Goal: Communication & Community: Share content

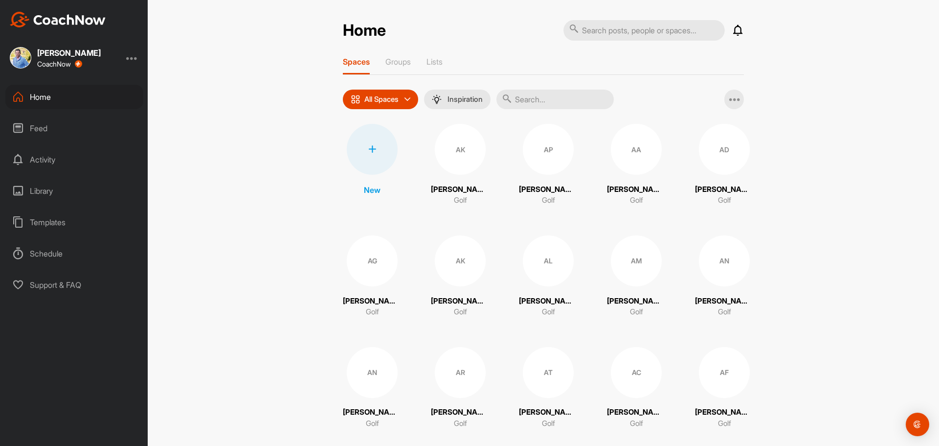
click at [372, 143] on div at bounding box center [372, 149] width 51 height 51
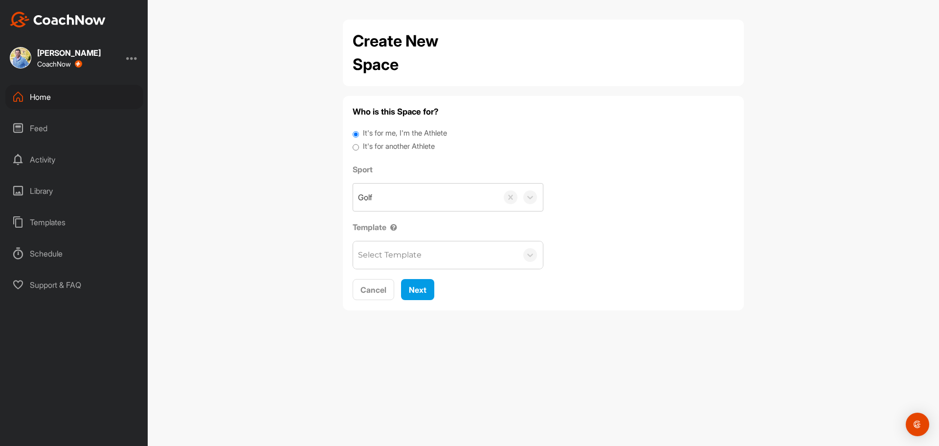
click at [380, 141] on label "It's for another Athlete" at bounding box center [399, 146] width 72 height 11
click at [359, 141] on input "It's for another Athlete" at bounding box center [356, 147] width 6 height 13
radio input "true"
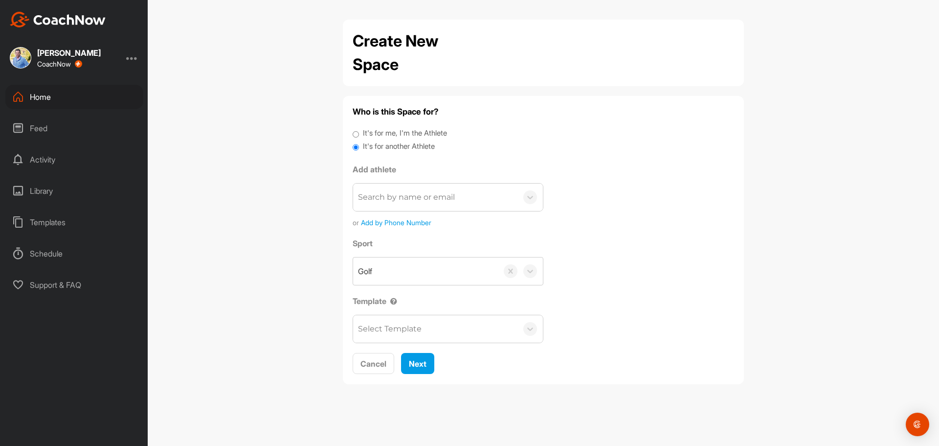
click at [397, 195] on div "Search by name or email" at bounding box center [406, 197] width 97 height 12
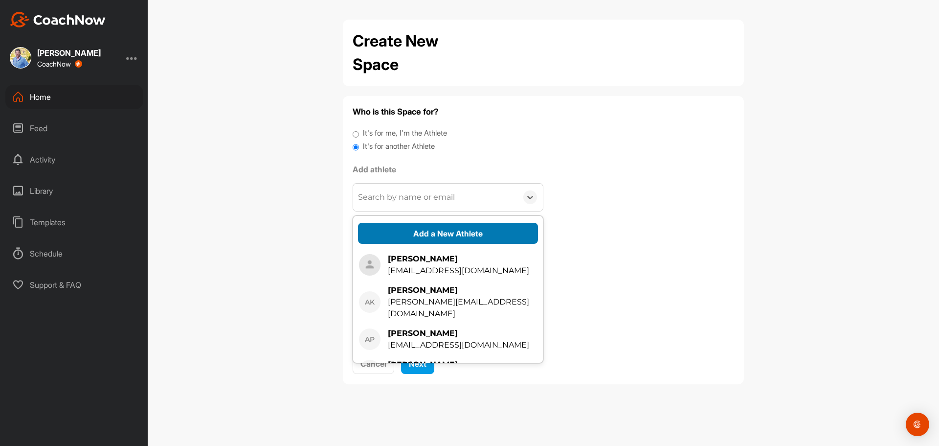
click at [435, 235] on button "Add a New Athlete" at bounding box center [448, 233] width 180 height 21
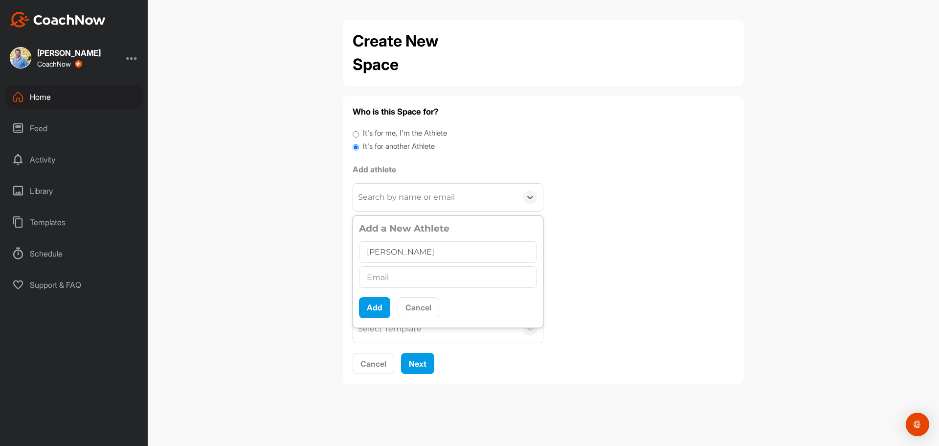
type input "[PERSON_NAME]"
click at [378, 273] on input "text" at bounding box center [448, 277] width 178 height 22
type input "[EMAIL_ADDRESS][DOMAIN_NAME]"
click at [384, 310] on button "Add" at bounding box center [374, 307] width 31 height 21
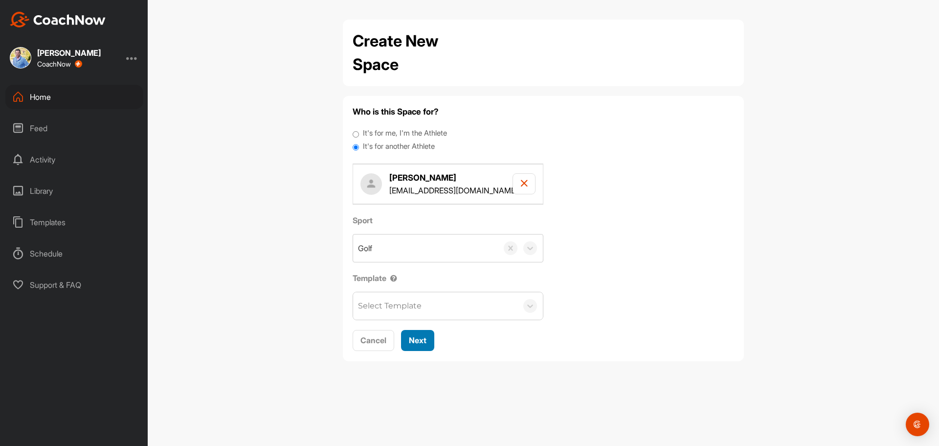
click at [415, 342] on span "Next" at bounding box center [418, 340] width 18 height 10
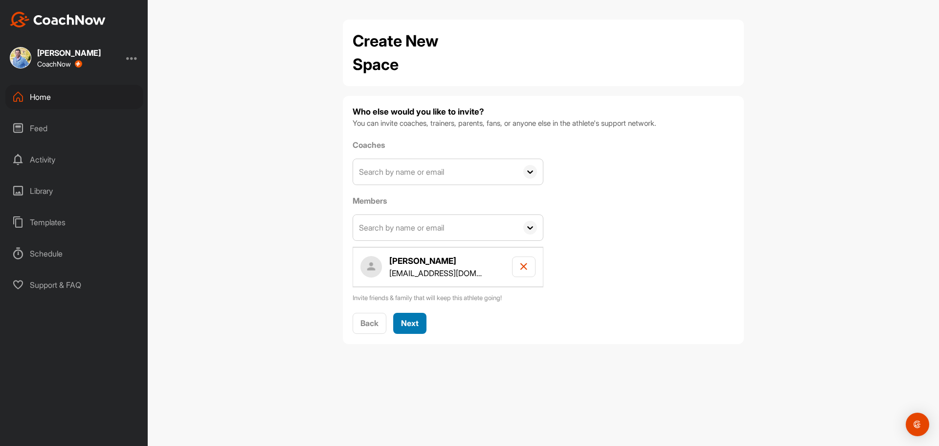
click at [417, 319] on span "Next" at bounding box center [410, 323] width 18 height 10
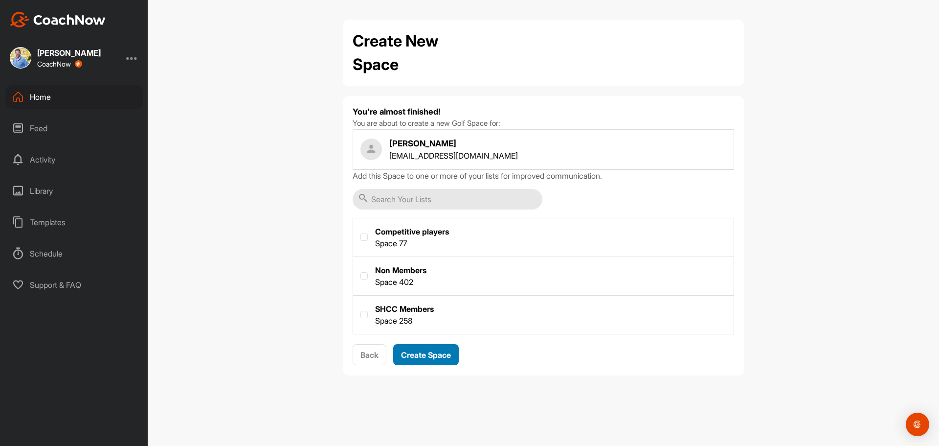
click at [446, 352] on span "Create Space" at bounding box center [426, 355] width 50 height 10
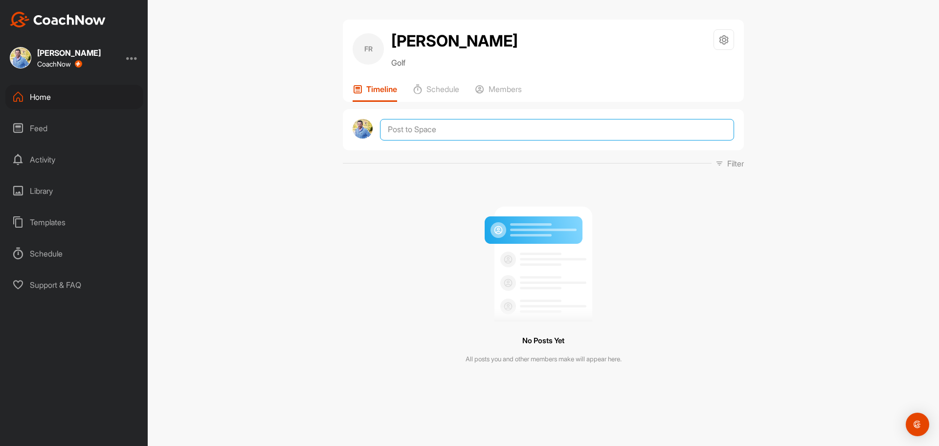
click at [466, 127] on textarea at bounding box center [557, 130] width 354 height 22
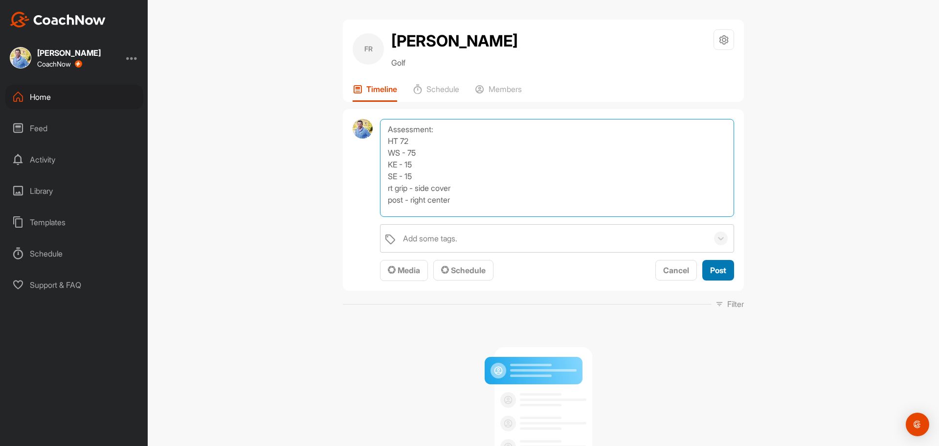
type textarea "Assessment: HT 72 WS - 75 KE - 15 SE - 15 rt grip - side cover post - right cen…"
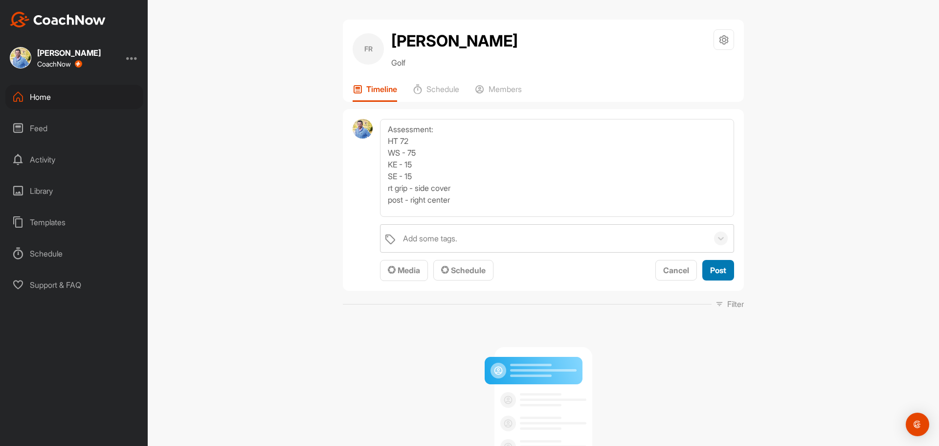
click at [718, 278] on button "Post" at bounding box center [719, 270] width 32 height 21
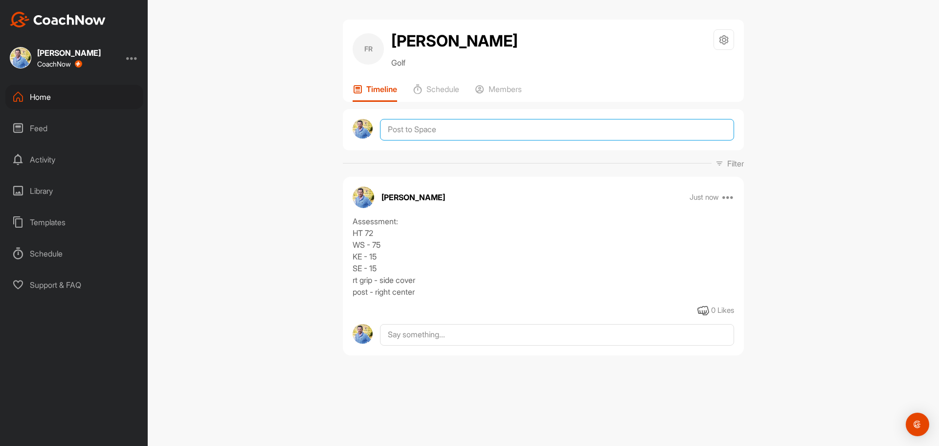
click at [440, 135] on textarea at bounding box center [557, 130] width 354 height 22
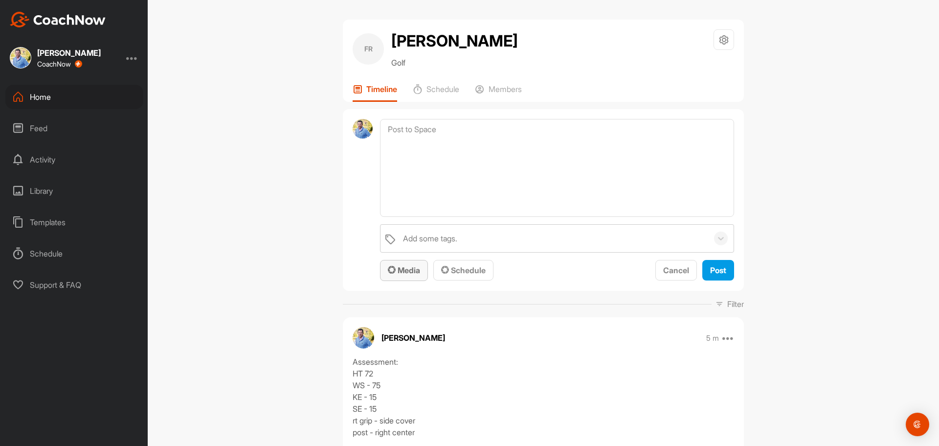
click at [411, 272] on span "Media" at bounding box center [404, 270] width 32 height 10
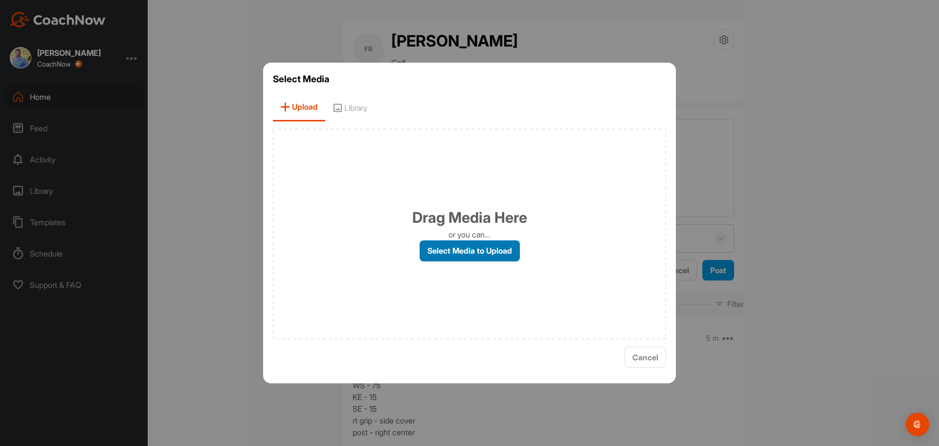
click at [465, 260] on label "Select Media to Upload" at bounding box center [470, 250] width 100 height 21
click at [0, 0] on input "Select Media to Upload" at bounding box center [0, 0] width 0 height 0
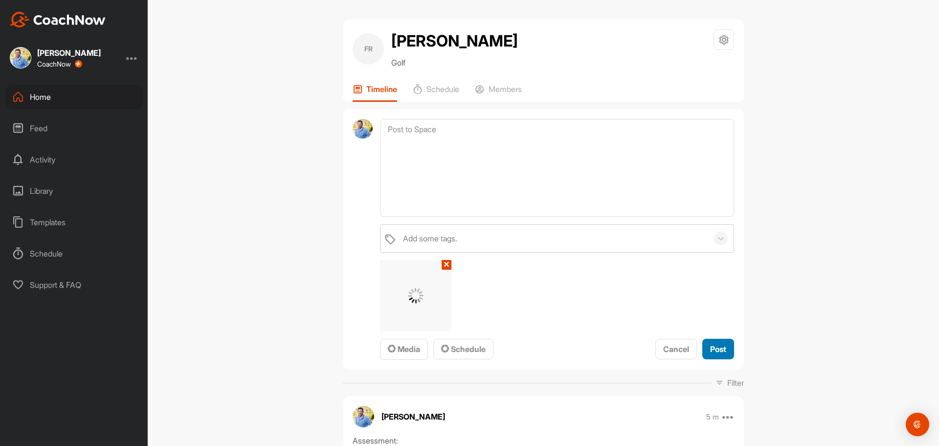
click at [719, 348] on span "Post" at bounding box center [718, 349] width 16 height 10
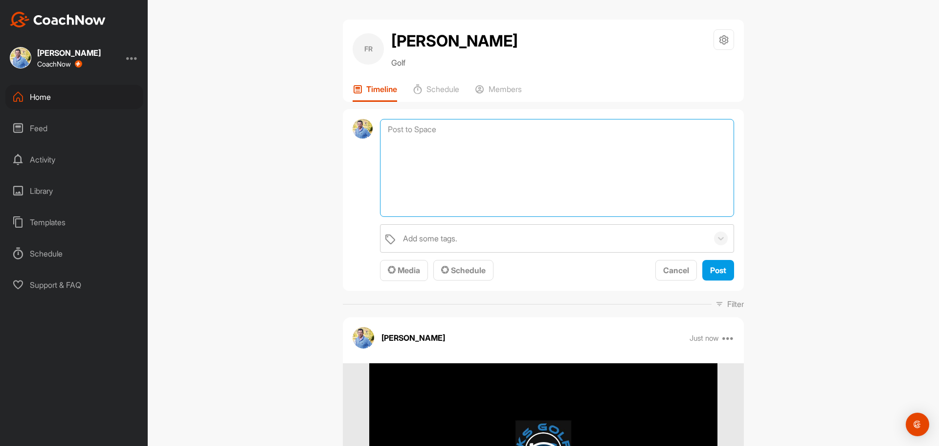
click at [389, 138] on textarea at bounding box center [557, 168] width 354 height 98
type textarea "step and swing driil"
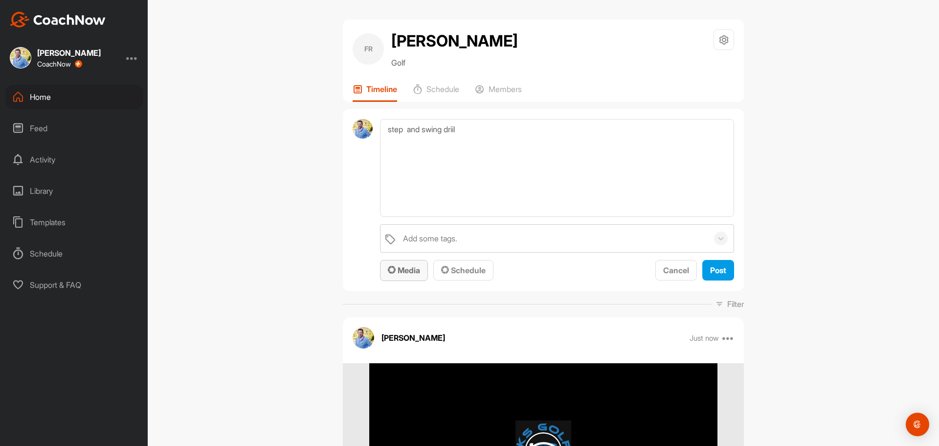
click at [403, 264] on button "Media" at bounding box center [404, 270] width 48 height 21
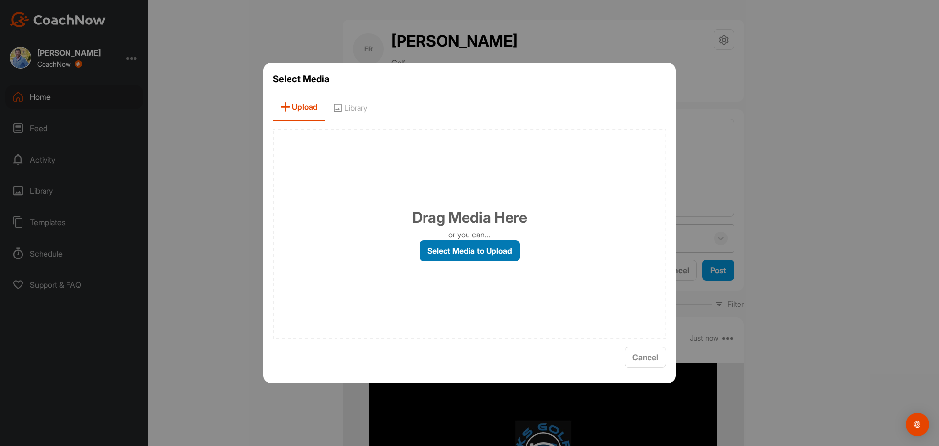
click at [483, 257] on label "Select Media to Upload" at bounding box center [470, 250] width 100 height 21
click at [0, 0] on input "Select Media to Upload" at bounding box center [0, 0] width 0 height 0
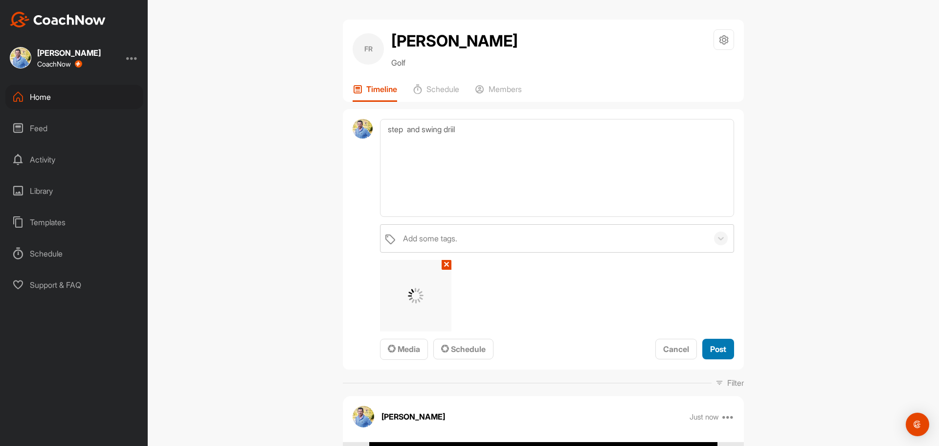
click at [710, 349] on span "Post" at bounding box center [718, 349] width 16 height 10
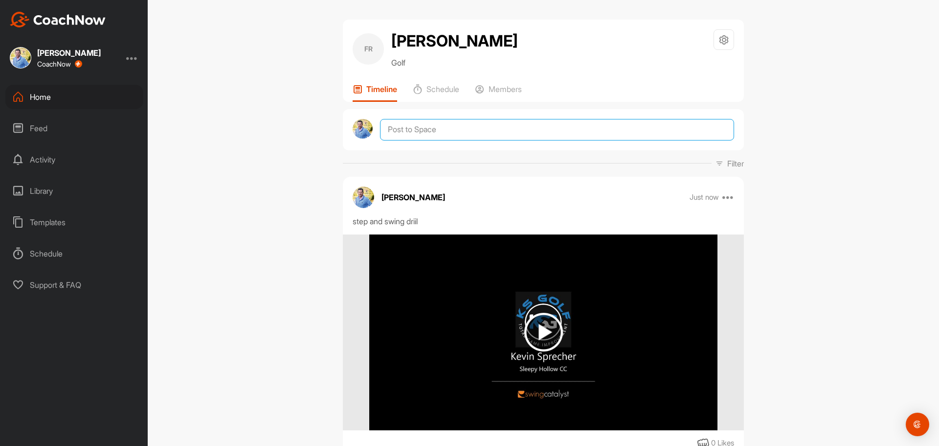
click at [431, 130] on textarea at bounding box center [557, 130] width 354 height 22
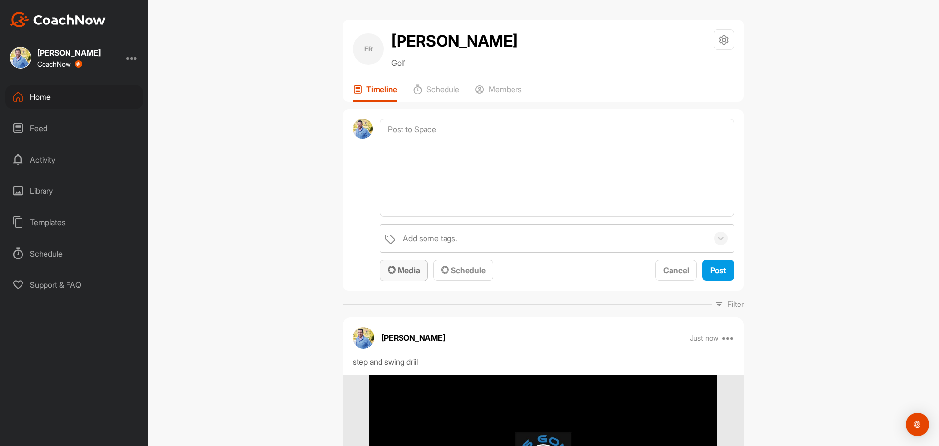
click at [409, 272] on span "Media" at bounding box center [404, 270] width 32 height 10
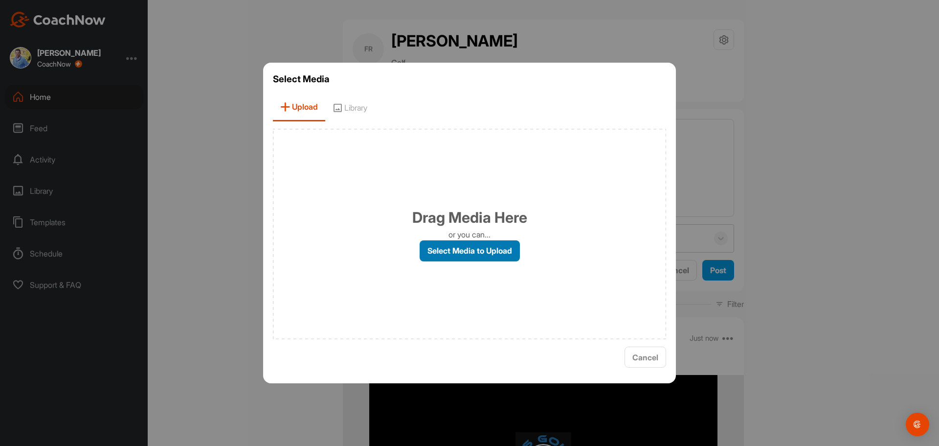
click at [453, 249] on label "Select Media to Upload" at bounding box center [470, 250] width 100 height 21
click at [0, 0] on input "Select Media to Upload" at bounding box center [0, 0] width 0 height 0
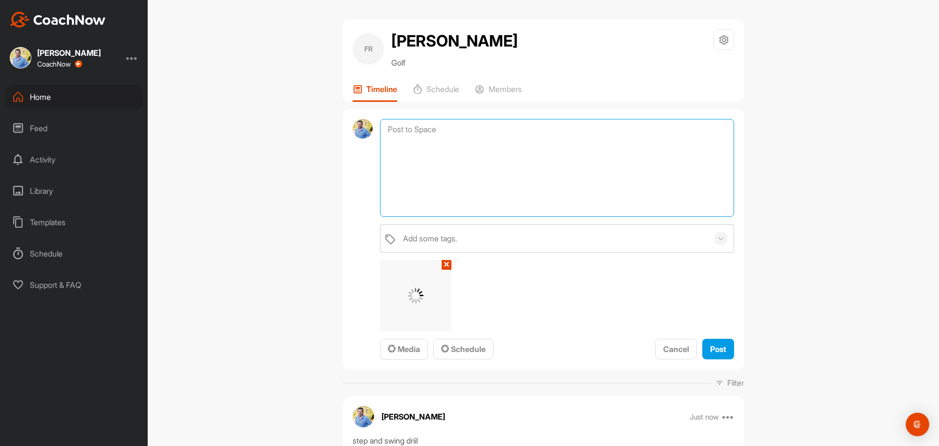
click at [488, 173] on textarea at bounding box center [557, 168] width 354 height 98
type textarea "working on earlier arm roll to close the clubface"
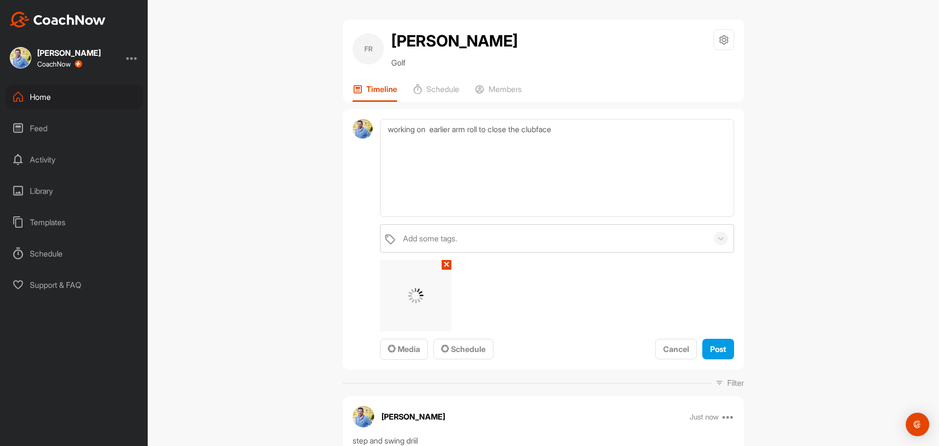
click at [732, 347] on div "working on earlier arm roll to close the clubface Add some tags. ✕ Media Schedu…" at bounding box center [543, 239] width 401 height 261
click at [720, 349] on span "Post" at bounding box center [718, 349] width 16 height 10
